Goal: Check status: Check status

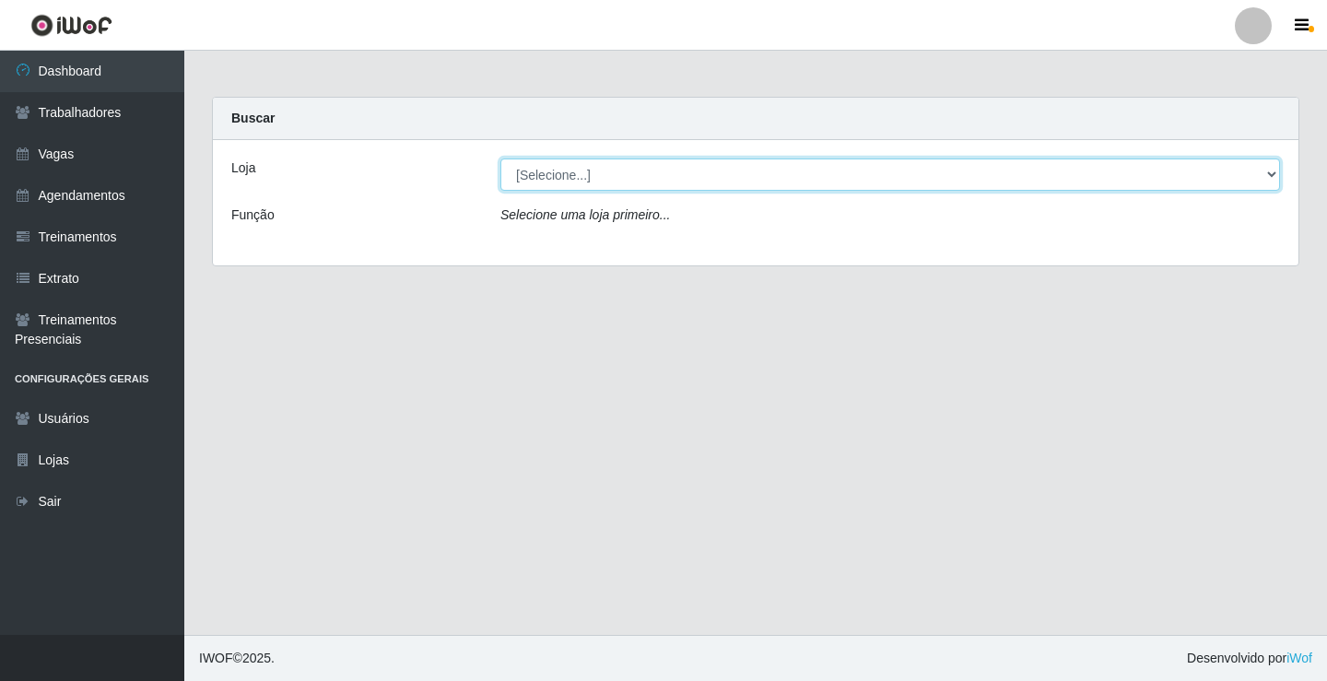
click at [661, 184] on select "[Selecione...] Edilicya Supermercado" at bounding box center [889, 174] width 779 height 32
select select "460"
click at [500, 158] on select "[Selecione...] Edilicya Supermercado" at bounding box center [889, 174] width 779 height 32
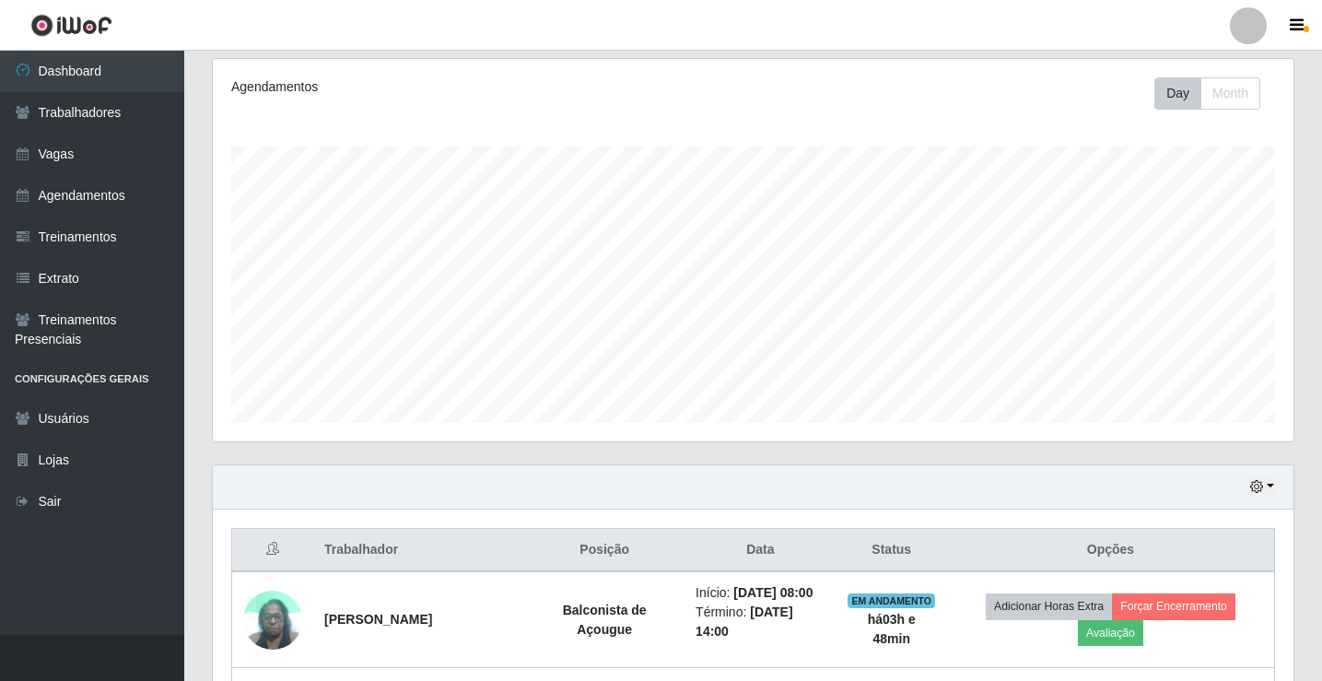
scroll to position [325, 0]
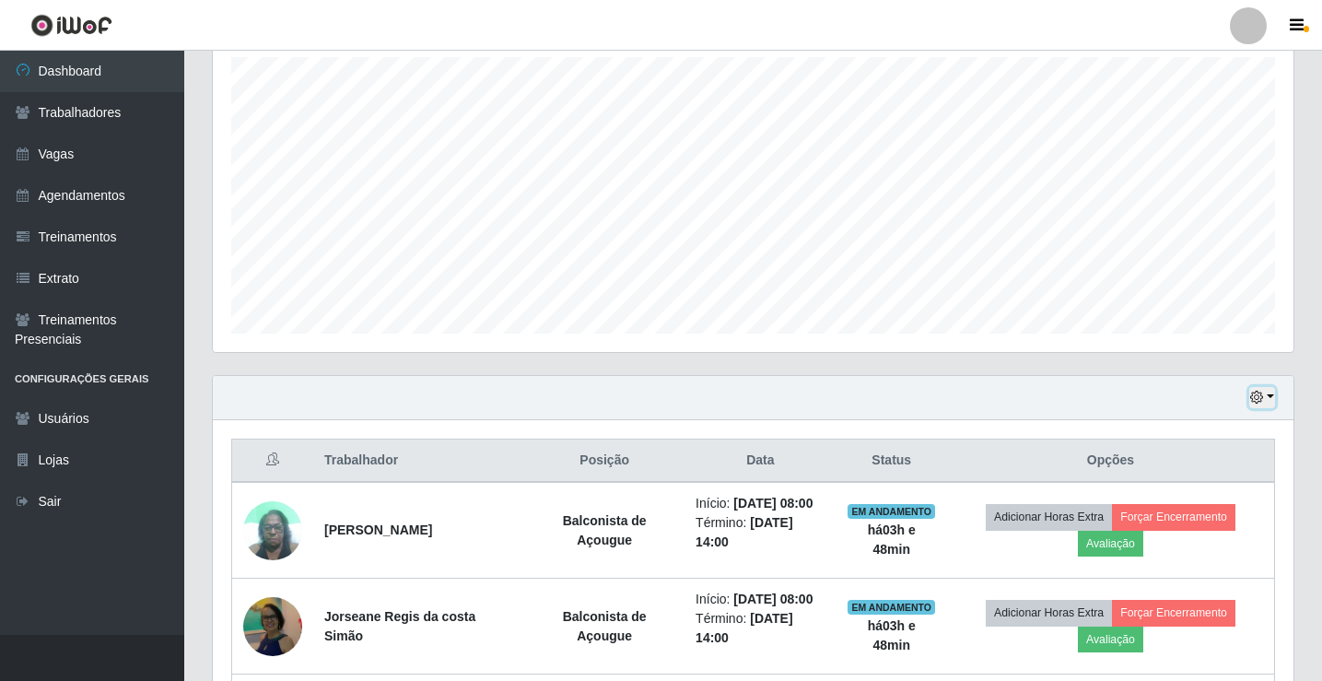
click at [1268, 402] on button "button" at bounding box center [1262, 397] width 26 height 21
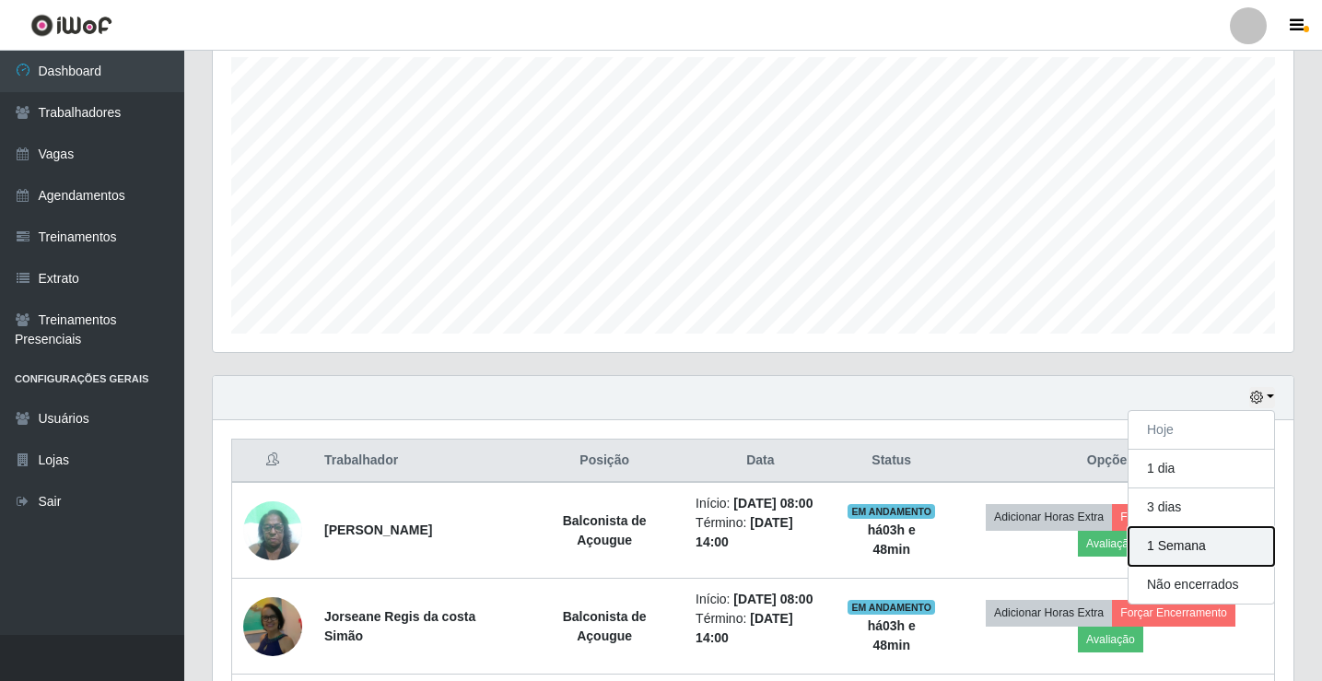
click at [1170, 550] on button "1 Semana" at bounding box center [1202, 546] width 146 height 39
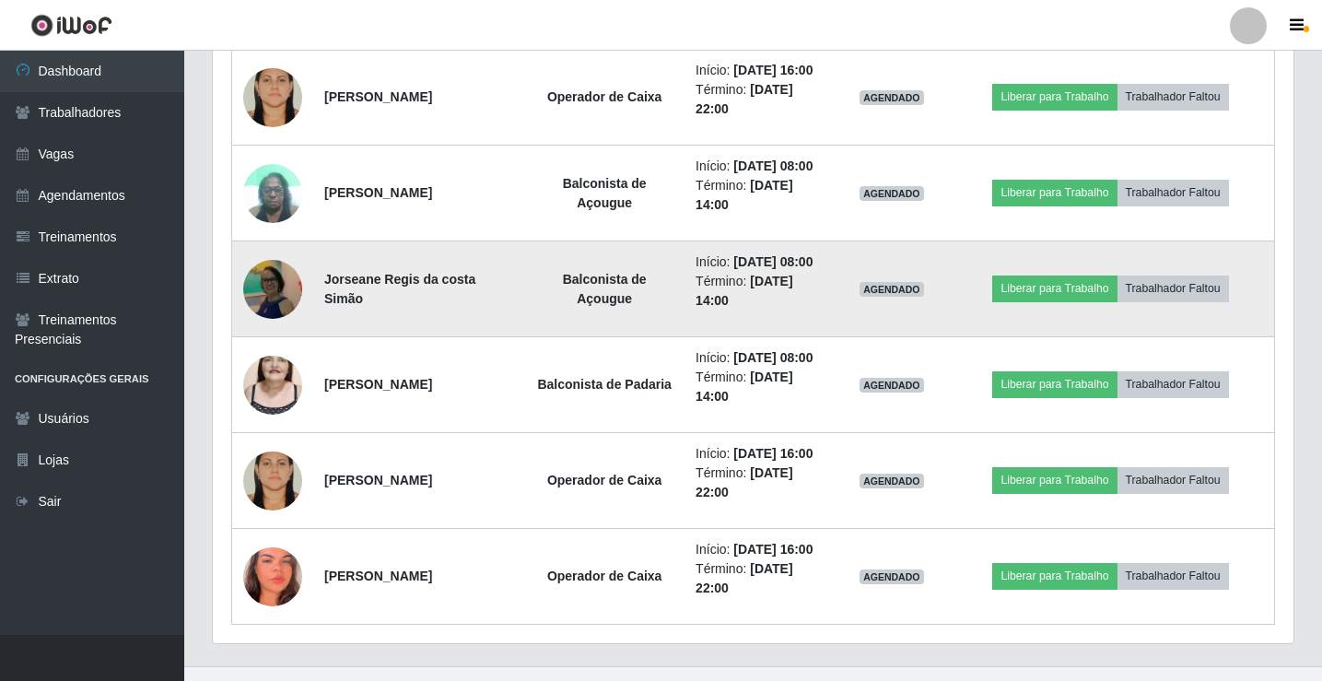
scroll to position [2514, 0]
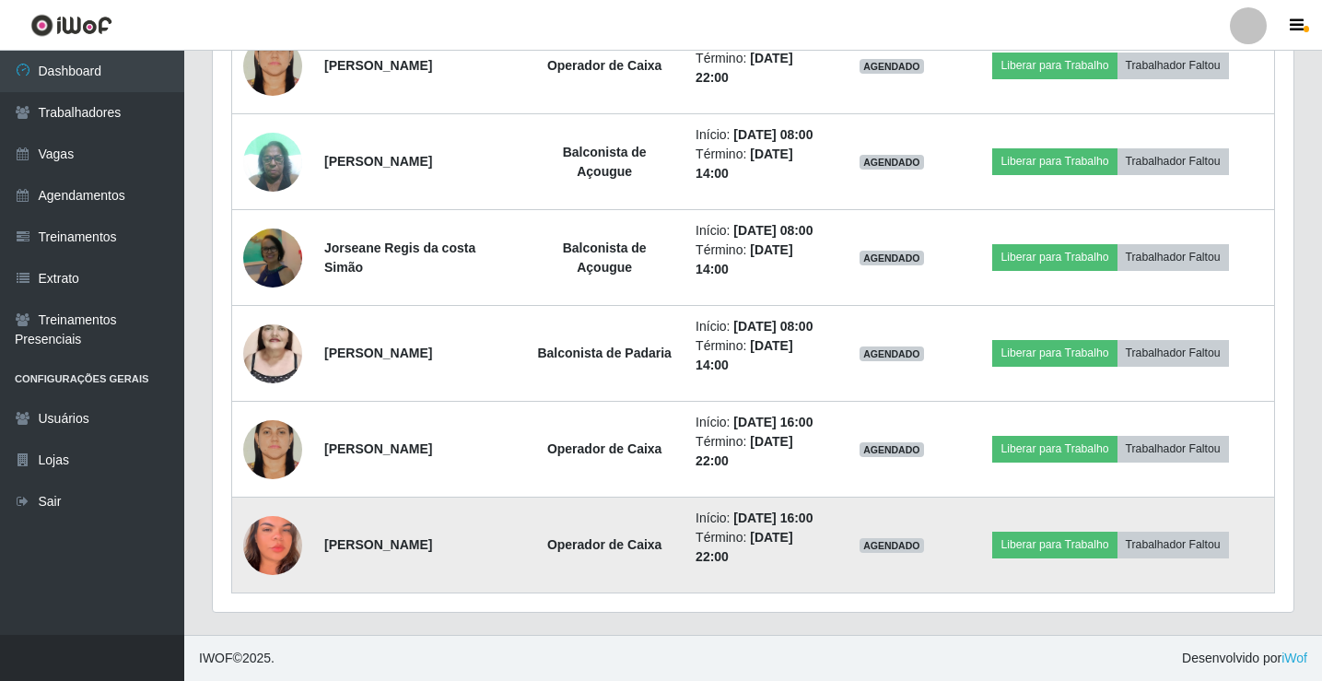
click at [277, 546] on img at bounding box center [272, 545] width 59 height 128
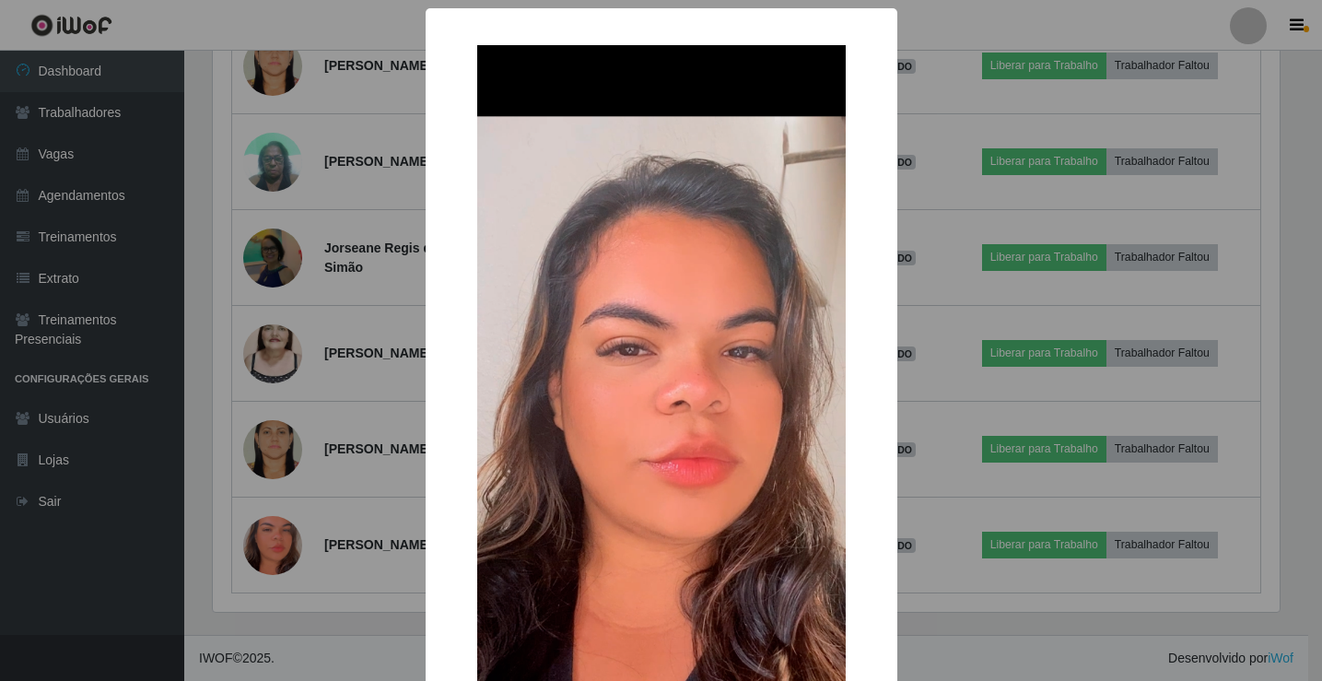
scroll to position [382, 1071]
click at [199, 177] on div "× OK Cancel" at bounding box center [663, 340] width 1327 height 681
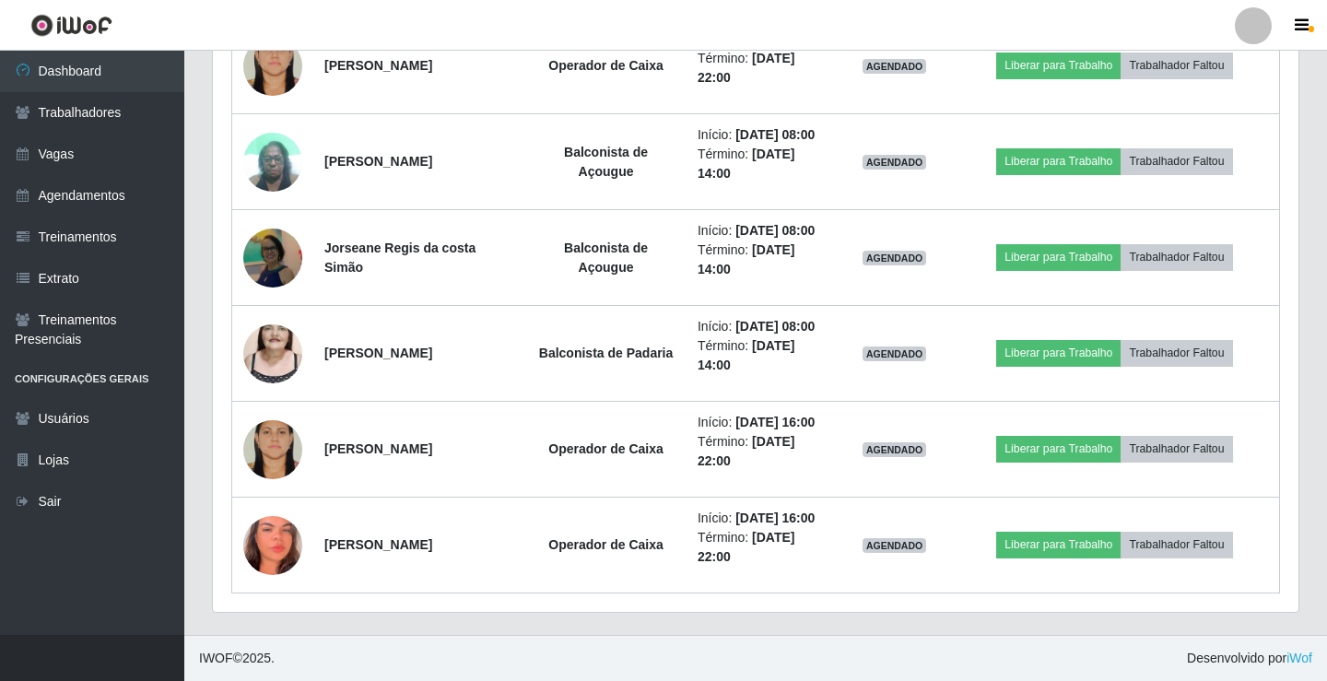
scroll to position [382, 1081]
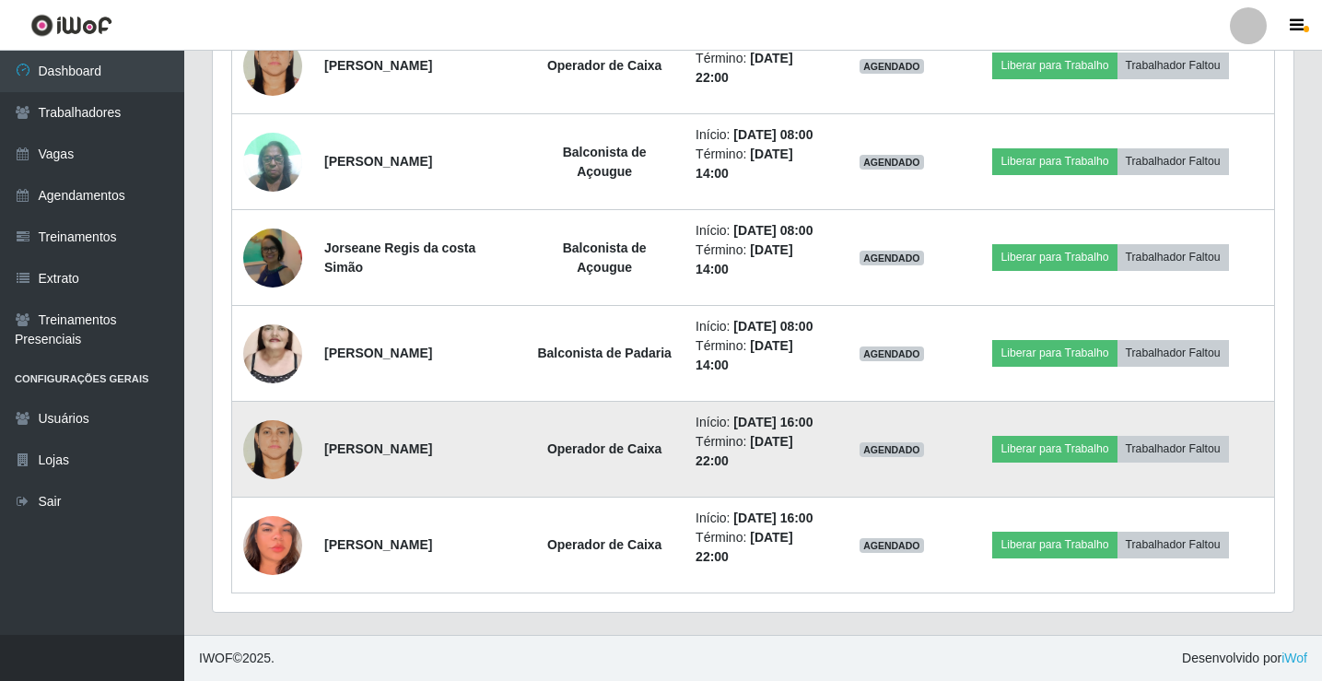
click at [276, 460] on img at bounding box center [272, 449] width 59 height 88
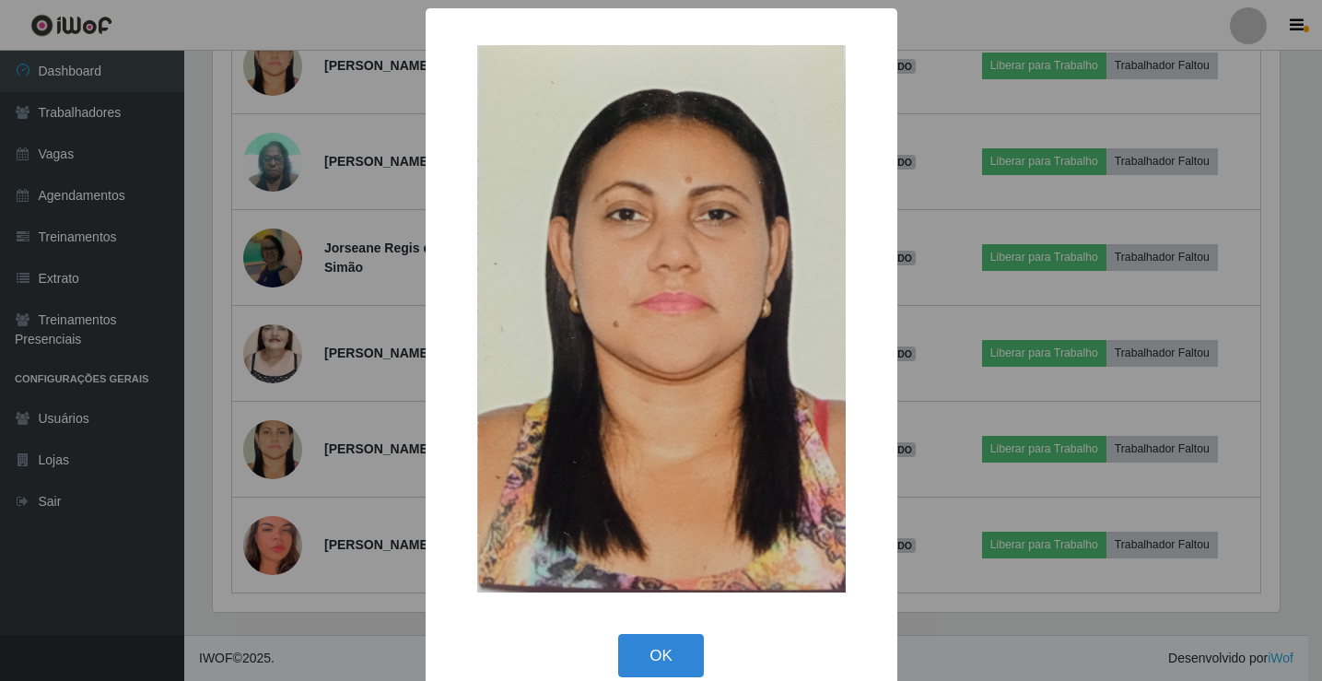
scroll to position [382, 1071]
click at [972, 224] on div "× OK Cancel" at bounding box center [663, 340] width 1327 height 681
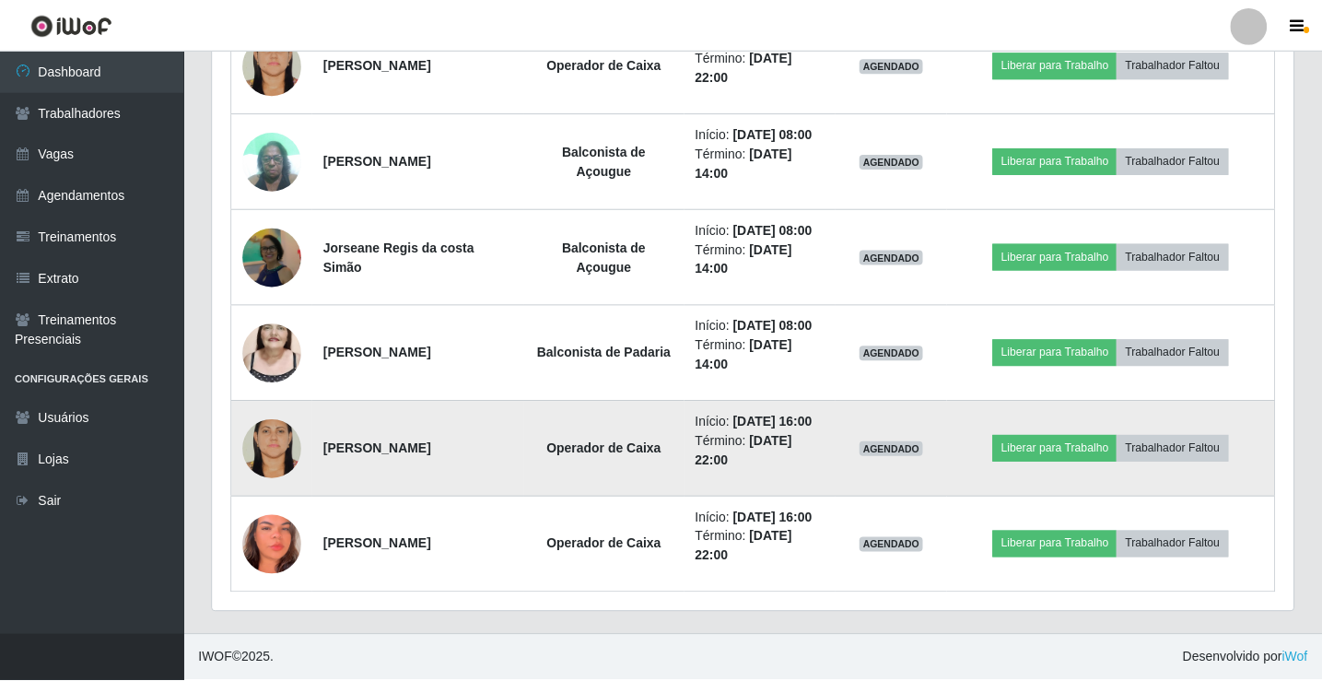
scroll to position [382, 1081]
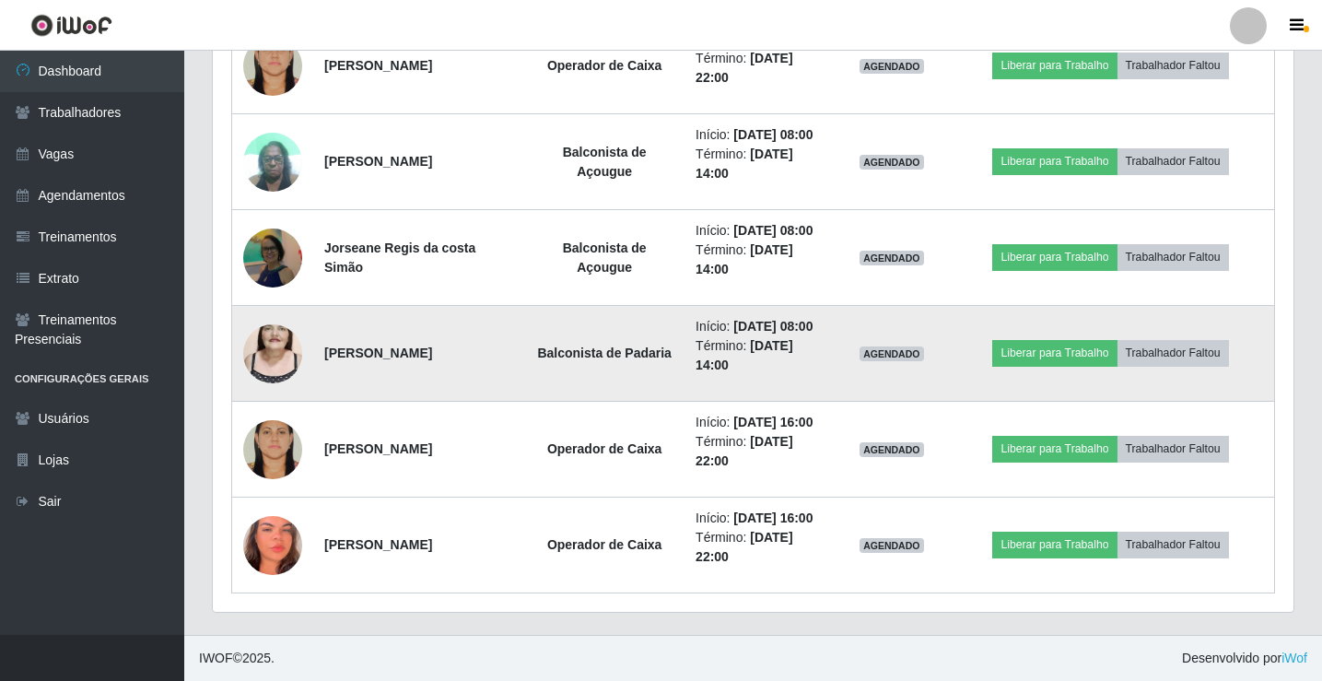
click at [257, 349] on img at bounding box center [272, 353] width 59 height 105
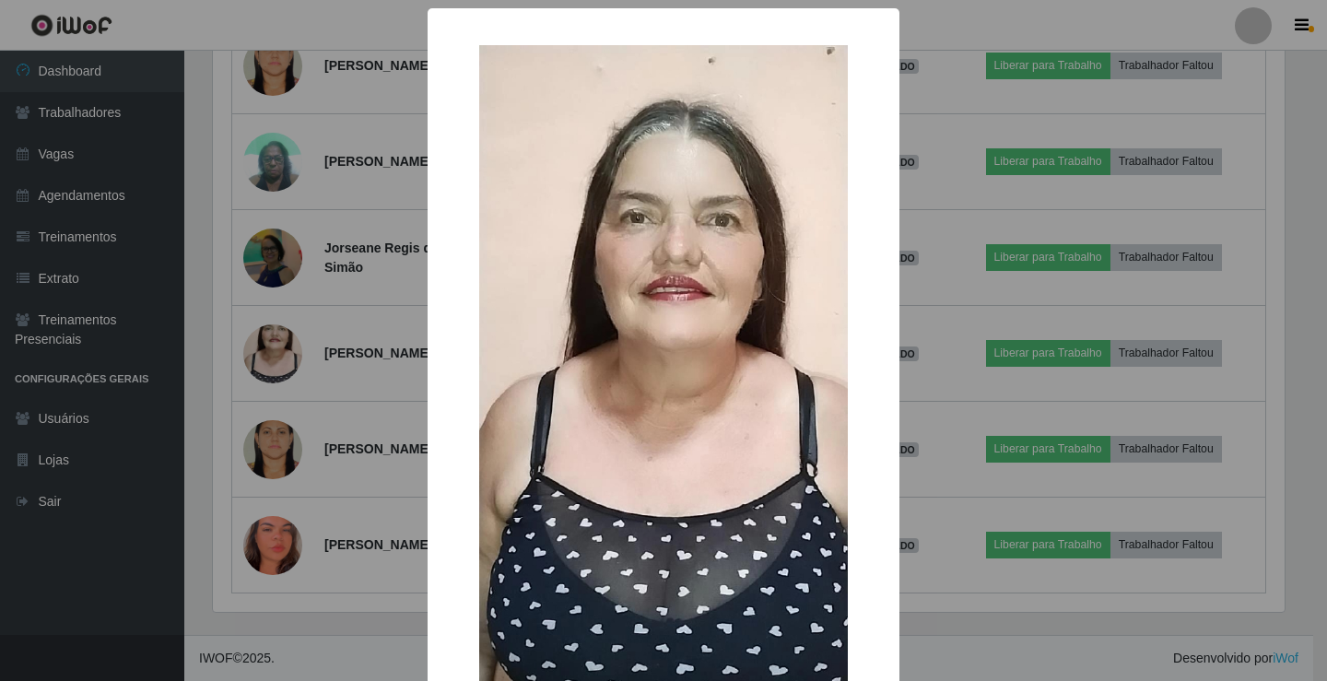
drag, startPoint x: 982, startPoint y: 129, endPoint x: 941, endPoint y: 143, distance: 43.7
click at [982, 131] on div "× OK Cancel" at bounding box center [663, 340] width 1327 height 681
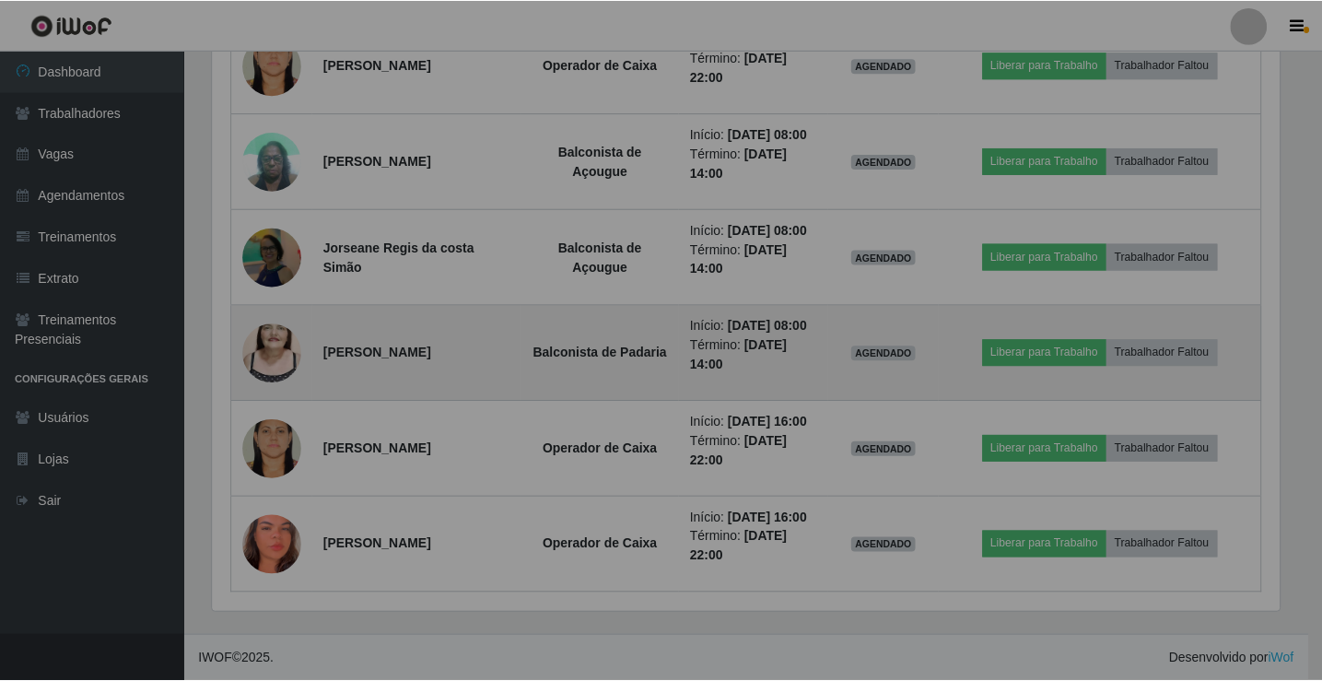
scroll to position [382, 1081]
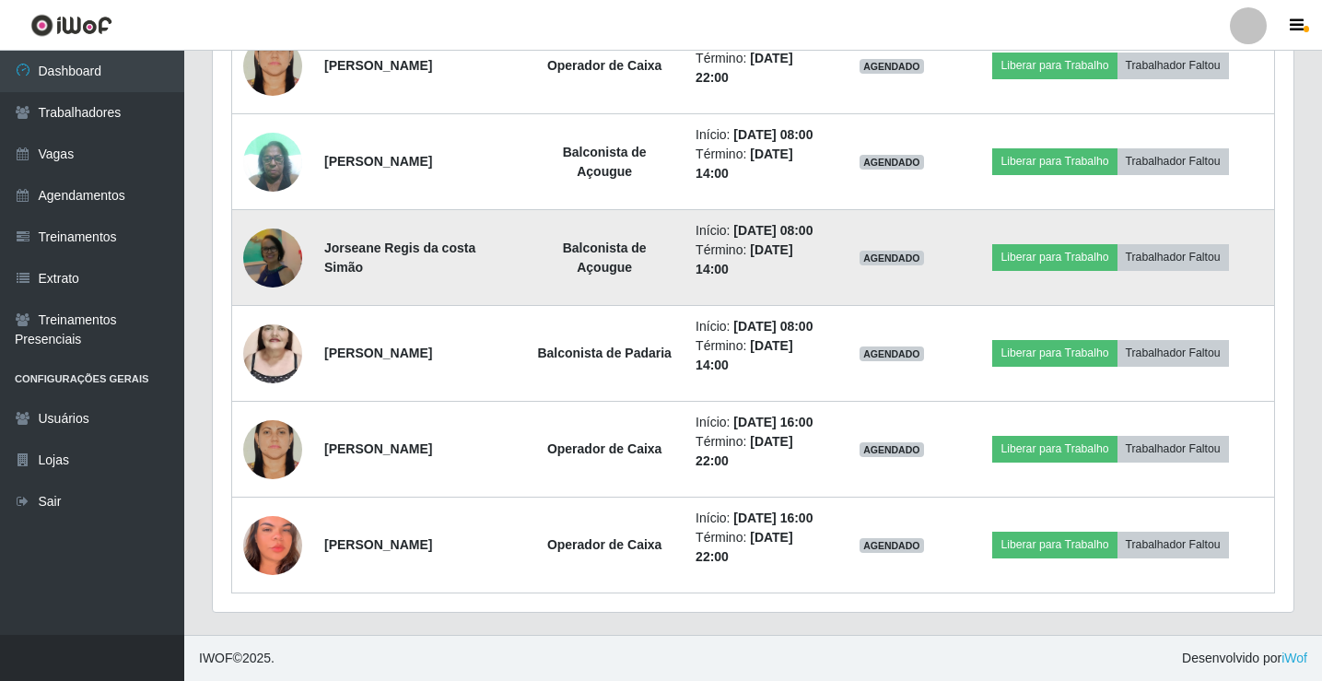
click at [260, 253] on img at bounding box center [272, 258] width 59 height 64
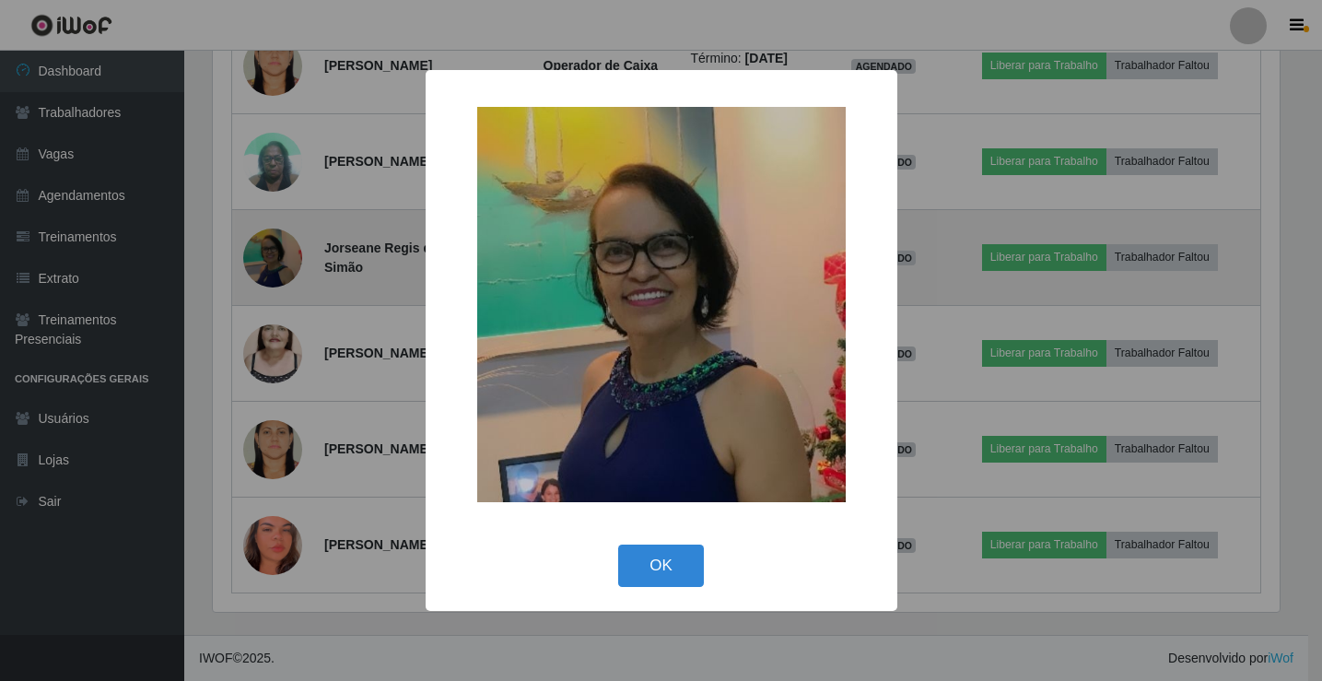
scroll to position [382, 1071]
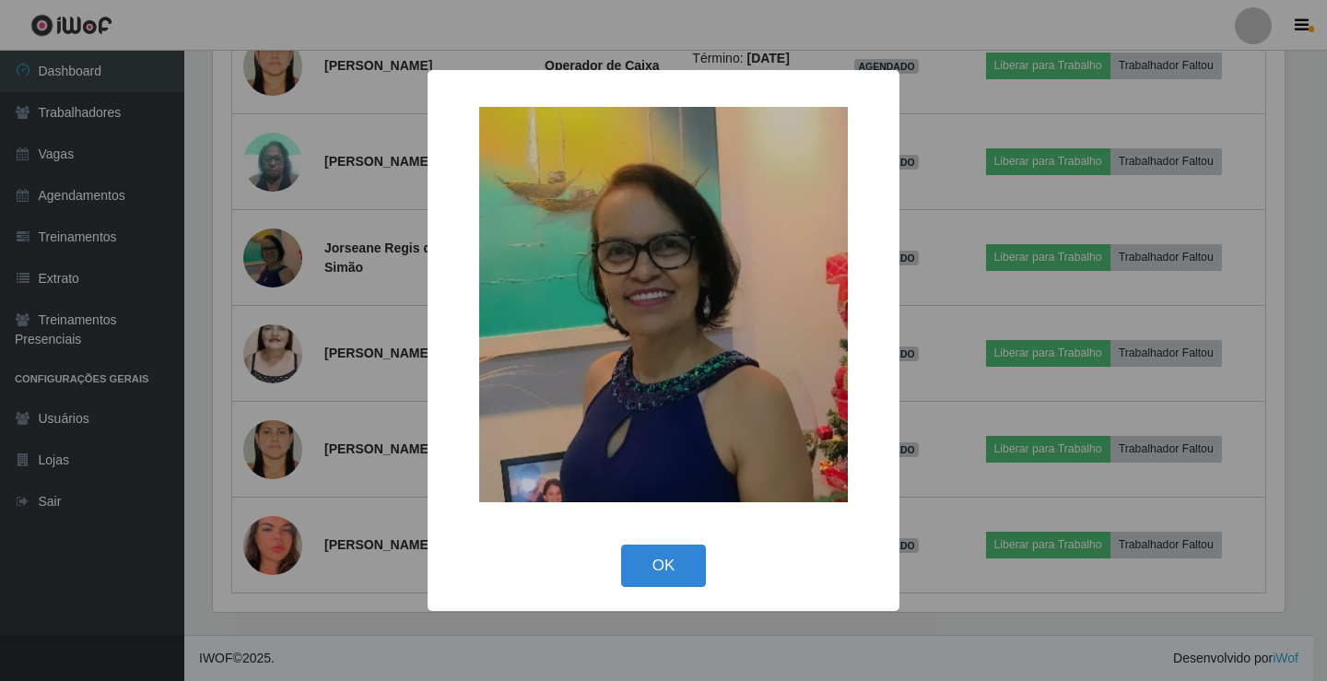
click at [977, 146] on div "× OK Cancel" at bounding box center [663, 340] width 1327 height 681
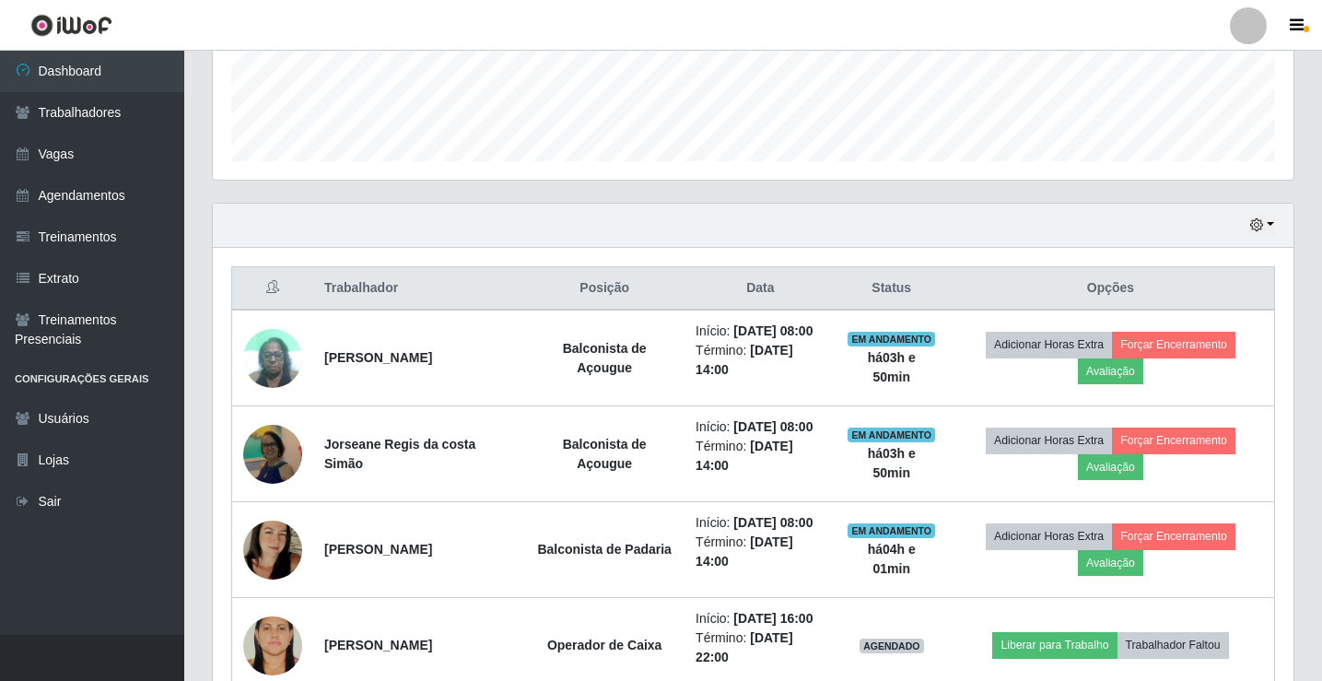
scroll to position [395, 0]
